Goal: Information Seeking & Learning: Learn about a topic

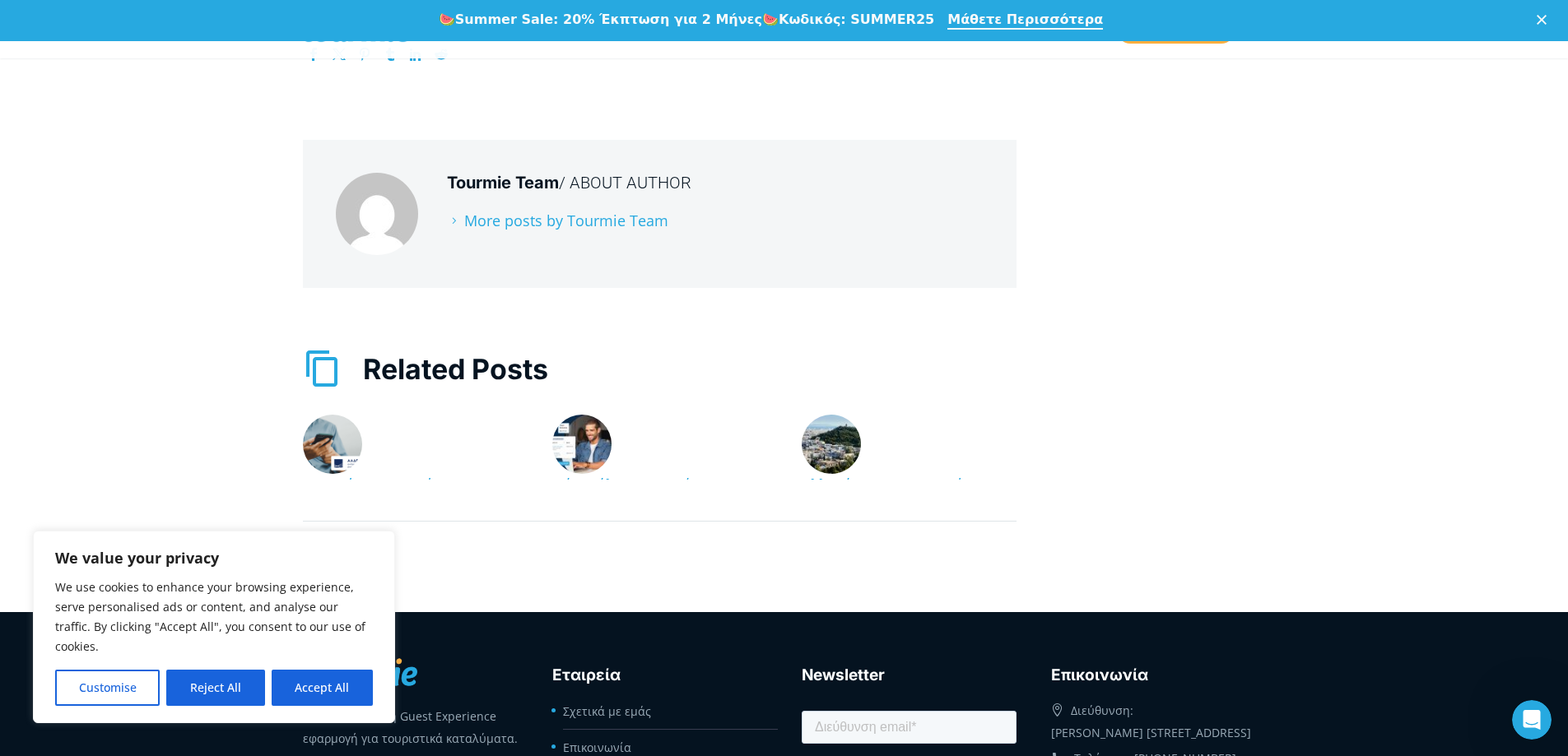
scroll to position [2884, 0]
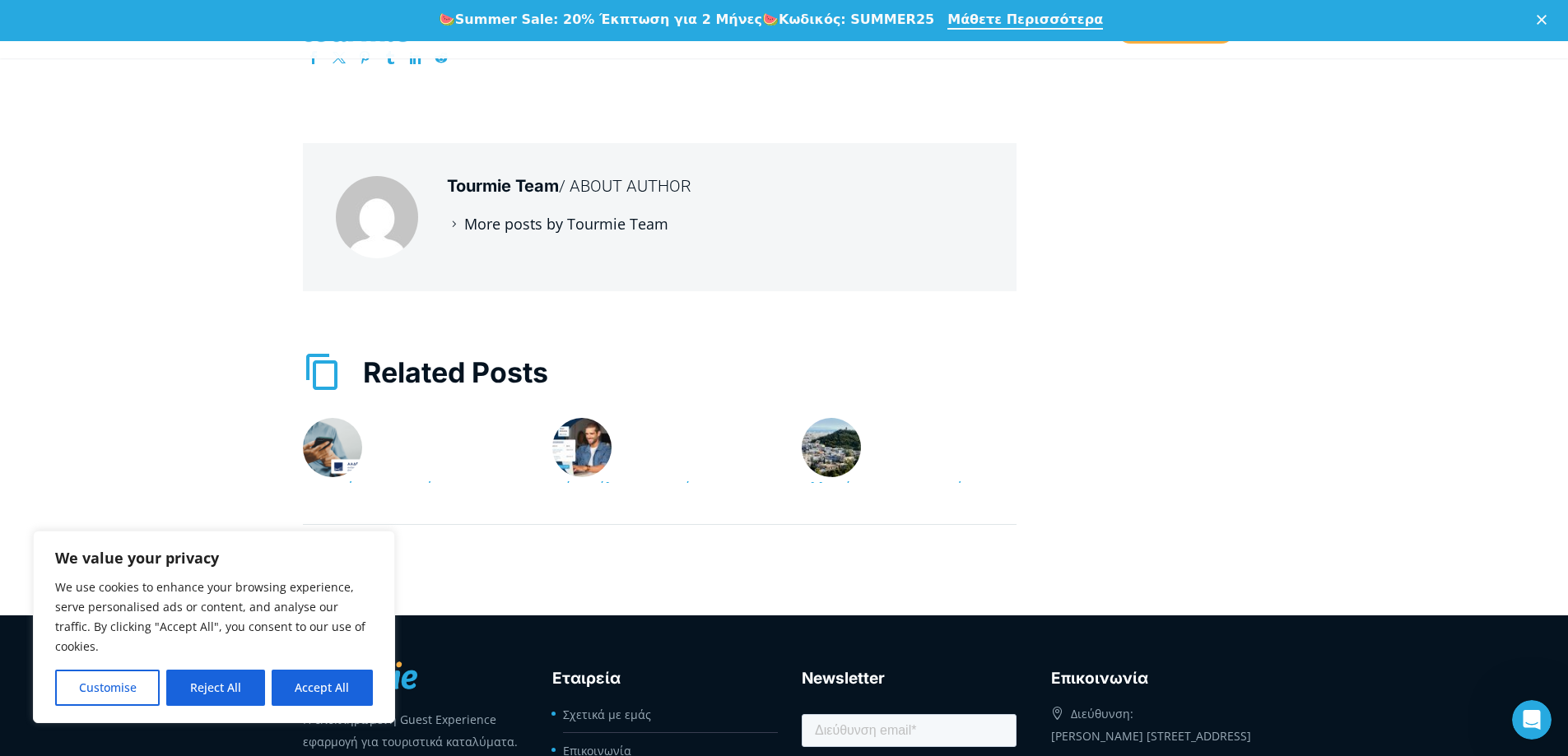
click at [511, 234] on link "More posts by Tourmie Team" at bounding box center [558, 224] width 222 height 20
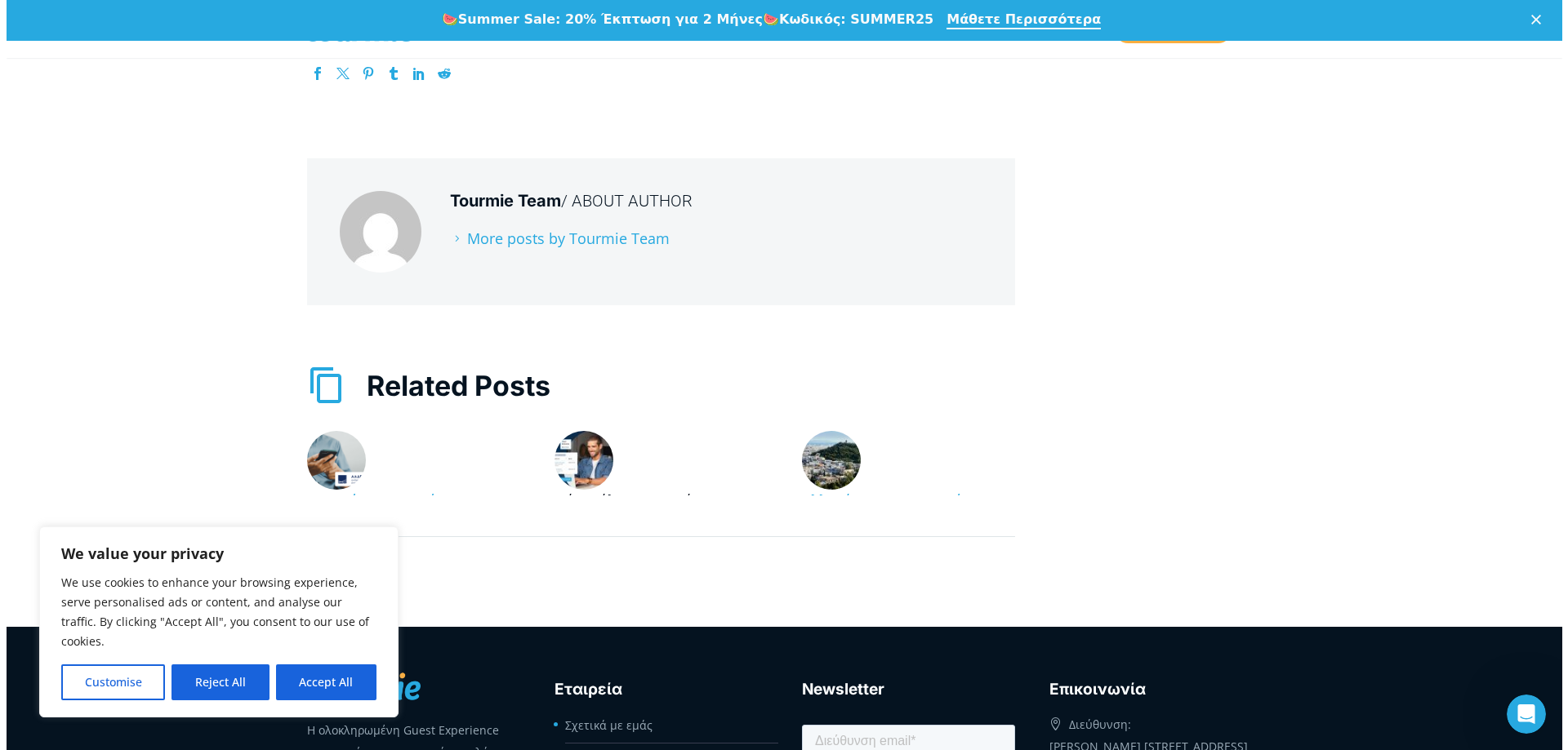
scroll to position [2952, 0]
